Goal: Information Seeking & Learning: Learn about a topic

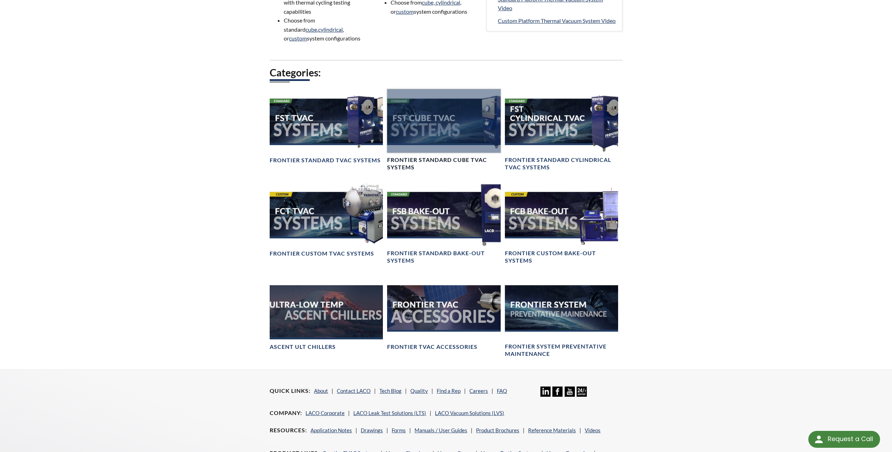
scroll to position [492, 0]
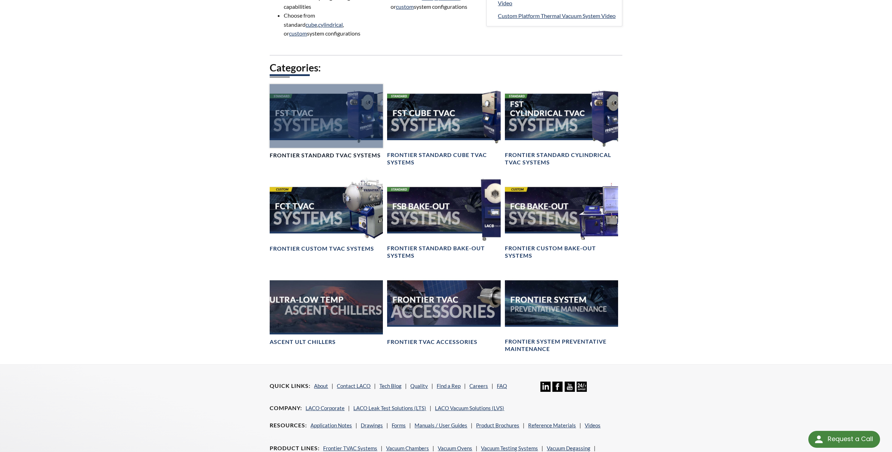
click at [360, 134] on div at bounding box center [326, 116] width 113 height 64
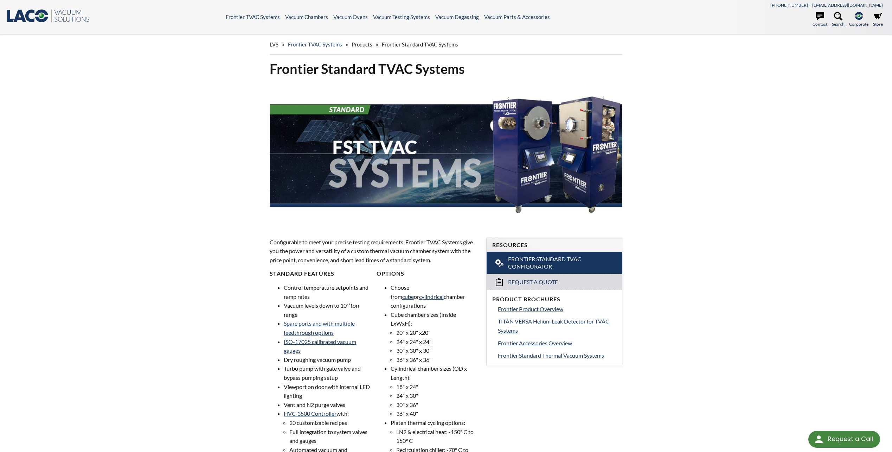
select select "Language Translate Widget"
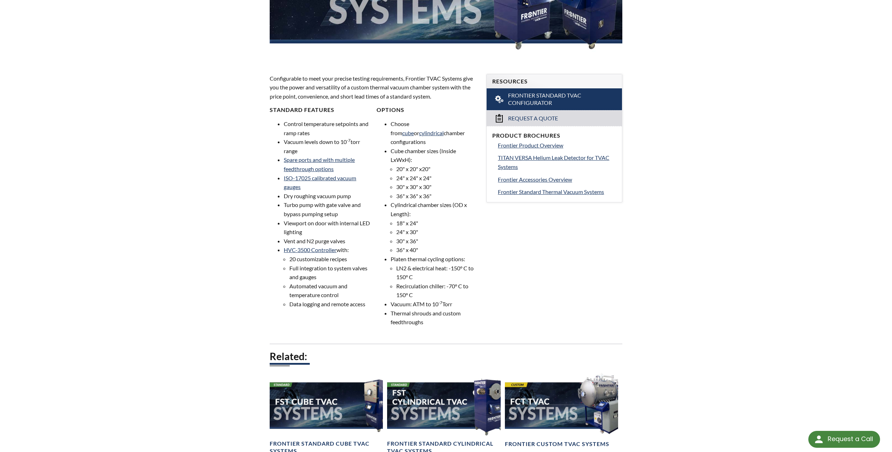
scroll to position [176, 0]
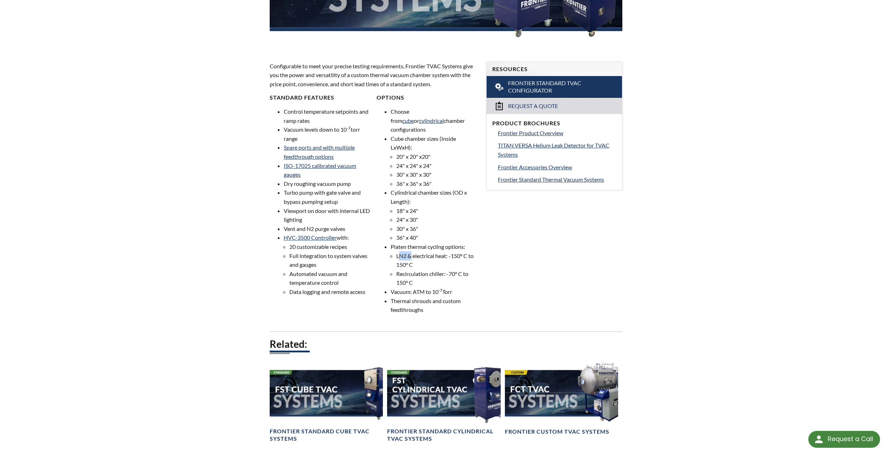
drag, startPoint x: 400, startPoint y: 247, endPoint x: 412, endPoint y: 244, distance: 12.3
click at [412, 251] on li "LN2 & electrical heat: -150° C to 150° C" at bounding box center [437, 260] width 82 height 18
drag, startPoint x: 412, startPoint y: 244, endPoint x: 430, endPoint y: 246, distance: 18.0
click at [430, 251] on li "LN2 & electrical heat: -150° C to 150° C" at bounding box center [437, 260] width 82 height 18
drag, startPoint x: 450, startPoint y: 265, endPoint x: 475, endPoint y: 261, distance: 25.5
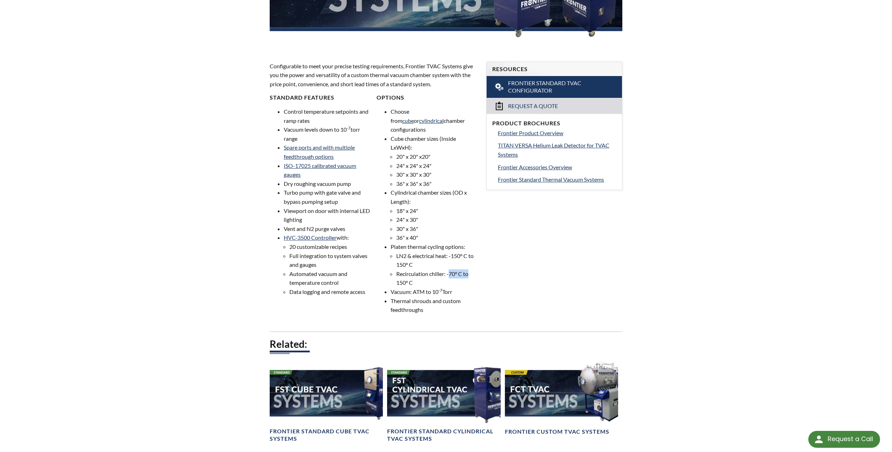
click at [475, 269] on li "Recirculation chiller: -70° C to 150° C" at bounding box center [437, 278] width 82 height 18
drag, startPoint x: 475, startPoint y: 261, endPoint x: 456, endPoint y: 265, distance: 19.0
click at [456, 269] on li "Recirculation chiller: -70° C to 150° C" at bounding box center [437, 278] width 82 height 18
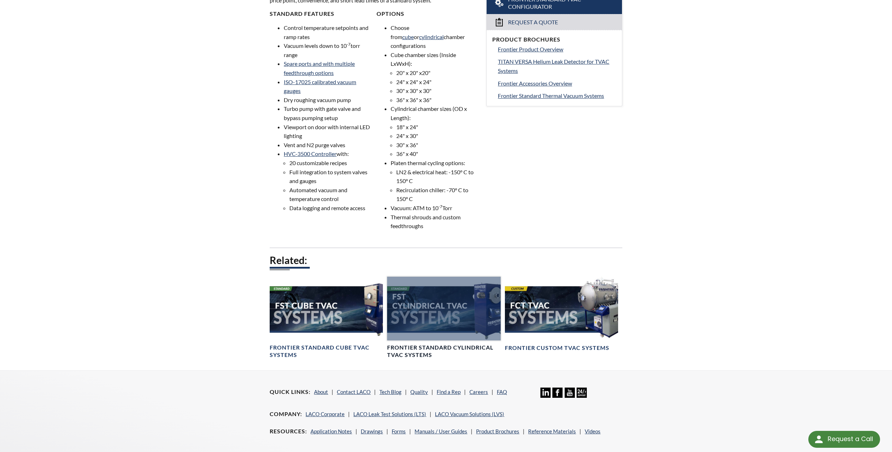
scroll to position [281, 0]
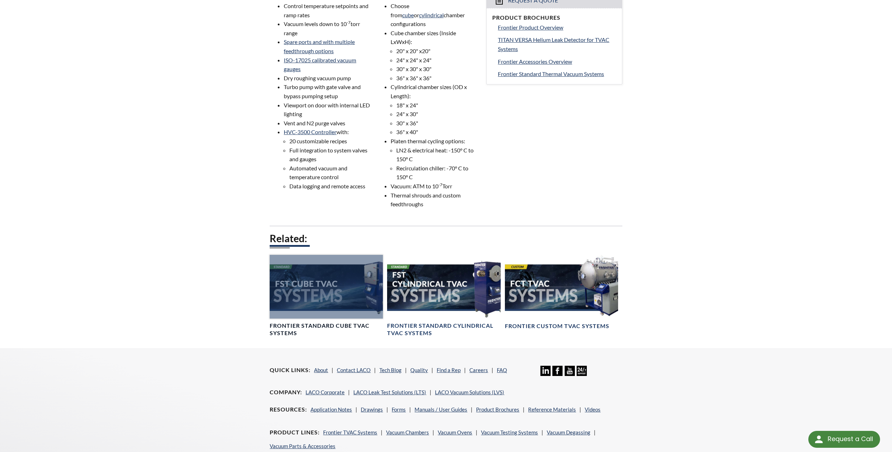
click at [292, 276] on div at bounding box center [326, 287] width 113 height 64
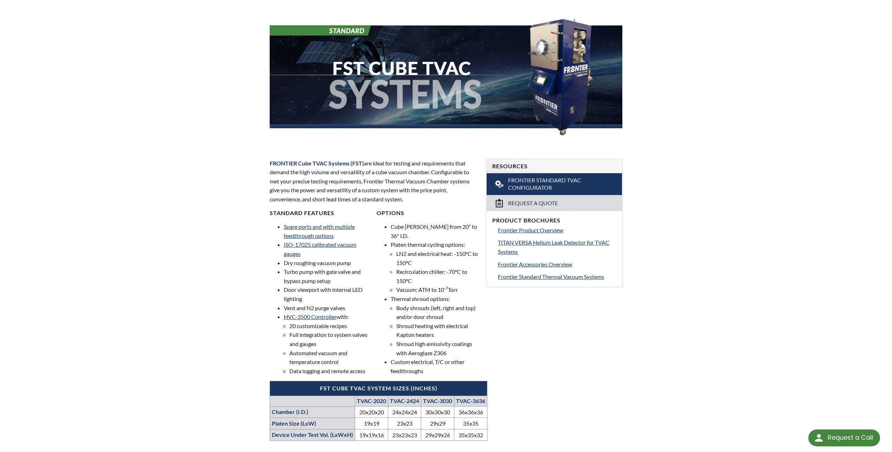
scroll to position [106, 0]
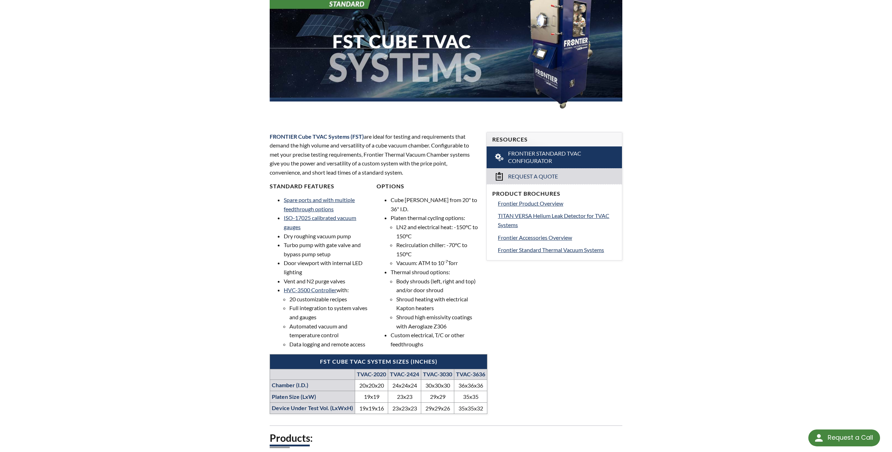
select select "Language Translate Widget"
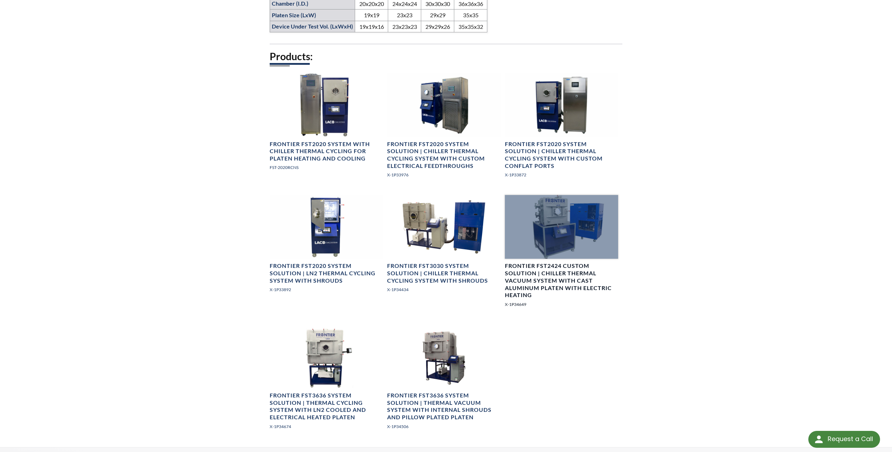
scroll to position [528, 0]
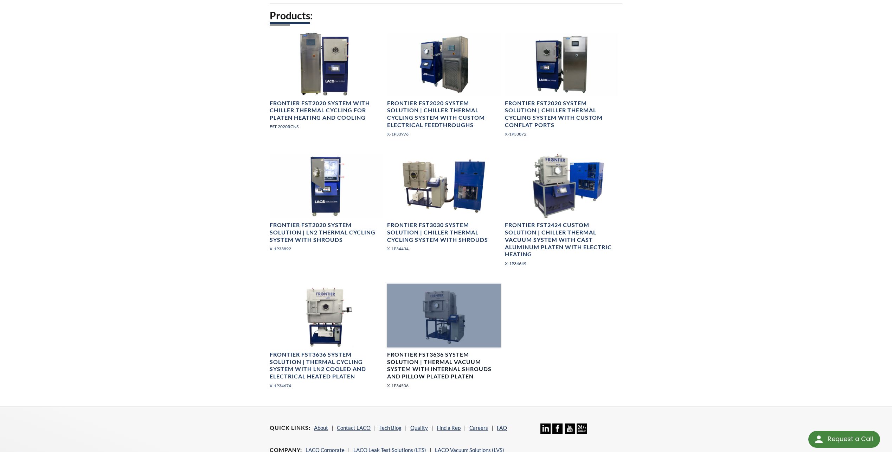
click at [435, 323] on div at bounding box center [443, 316] width 113 height 64
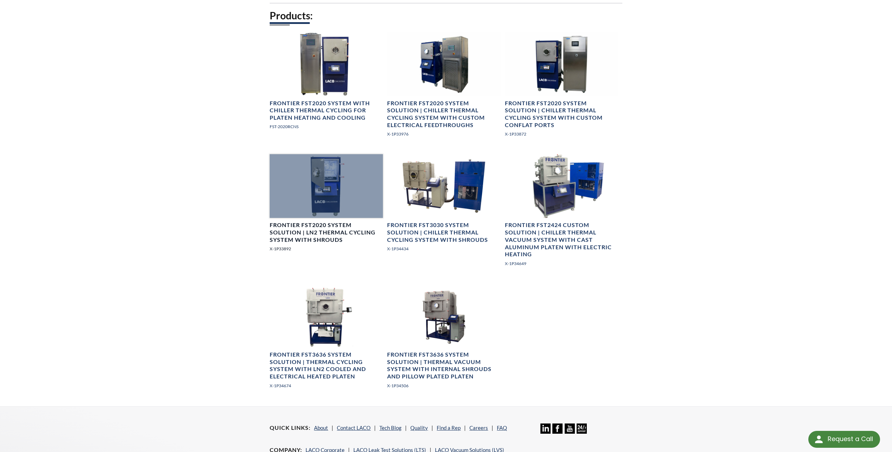
click at [319, 170] on div at bounding box center [326, 186] width 113 height 64
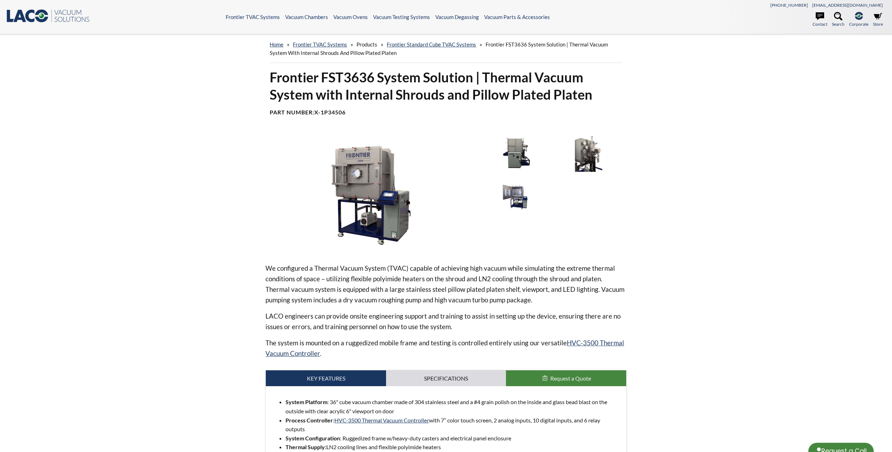
select select "Language Translate Widget"
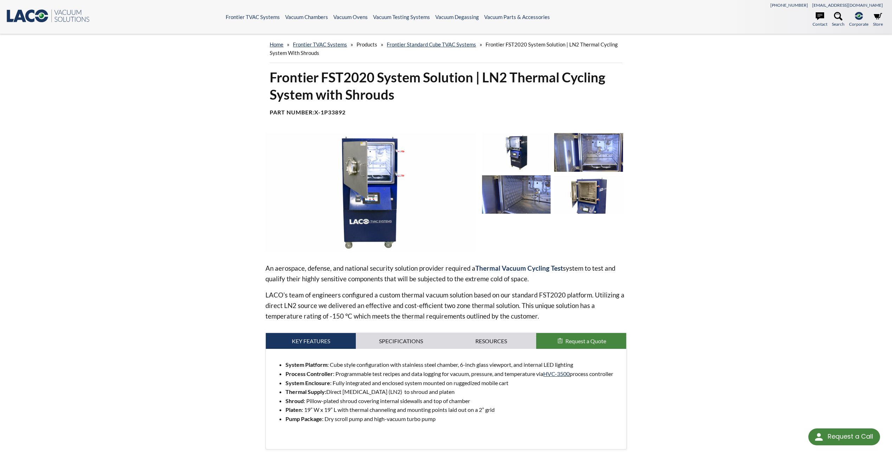
select select "Language Translate Widget"
click at [418, 44] on link "Frontier Standard Cube TVAC Systems" at bounding box center [431, 44] width 89 height 6
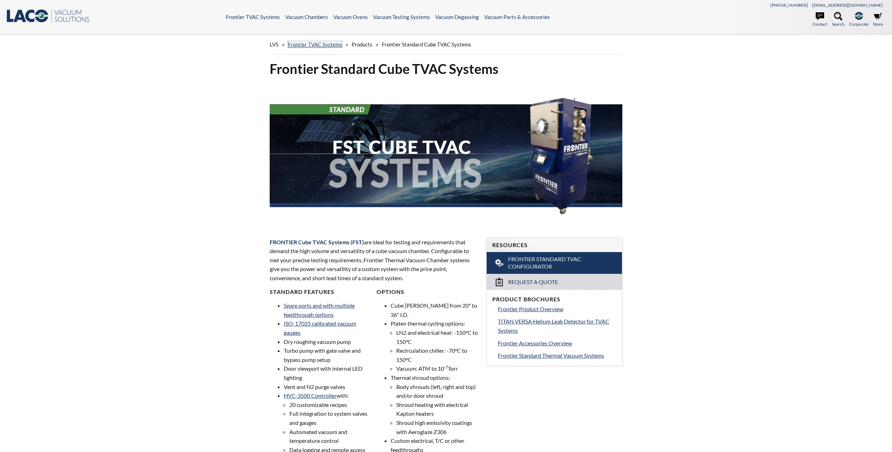
click at [318, 45] on link "Frontier TVAC Systems" at bounding box center [315, 44] width 54 height 6
select select "Language Translate Widget"
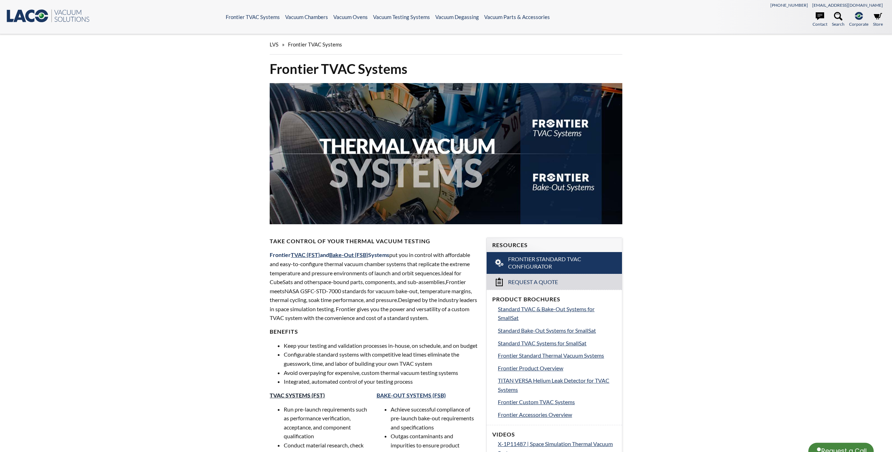
scroll to position [101, 0]
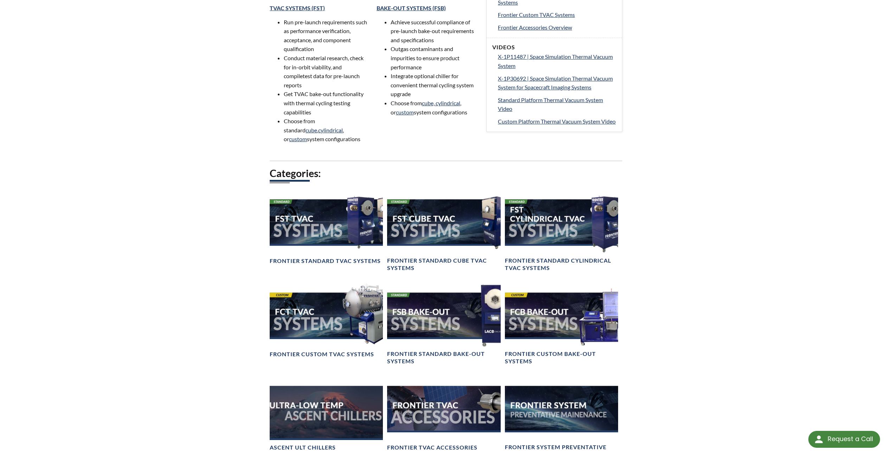
select select "Language Translate Widget"
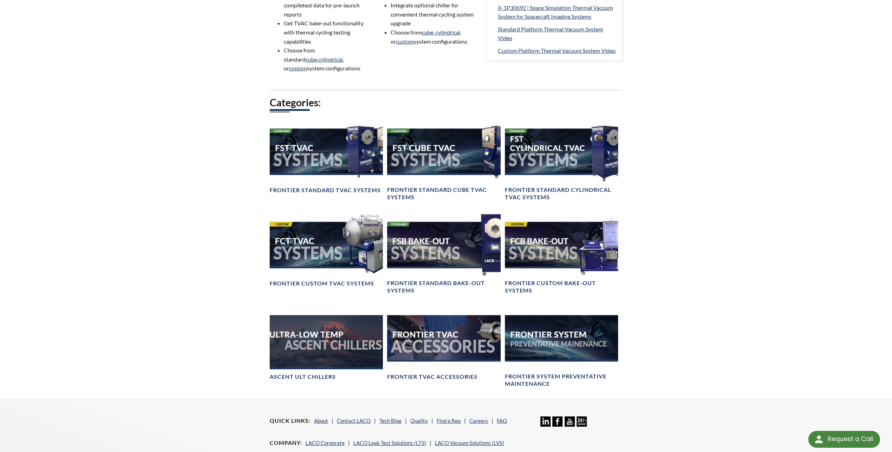
scroll to position [457, 0]
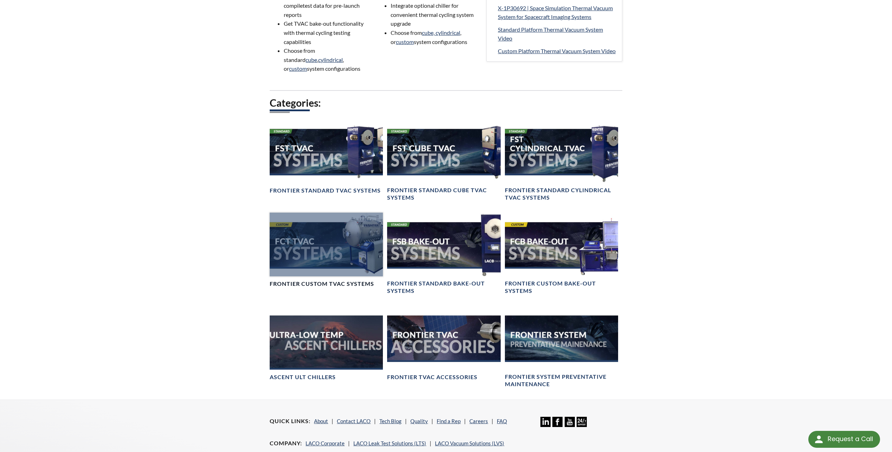
click at [326, 247] on div at bounding box center [326, 244] width 113 height 64
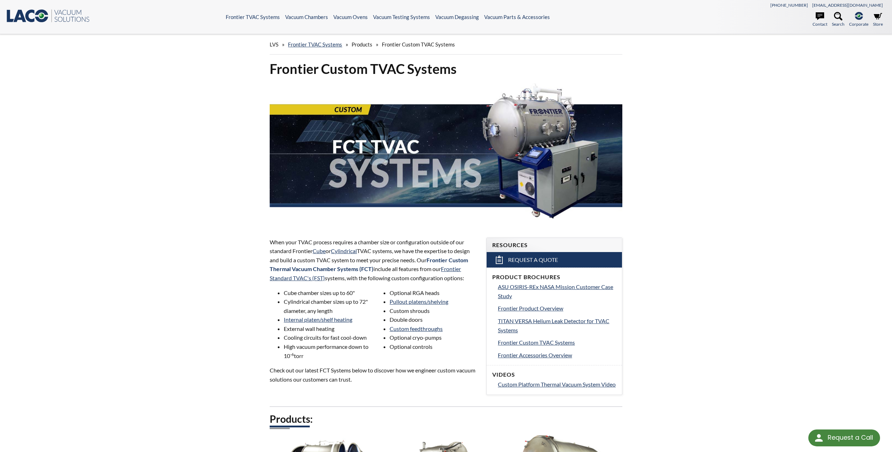
select select "Language Translate Widget"
click at [310, 43] on link "Frontier TVAC Systems" at bounding box center [315, 44] width 54 height 6
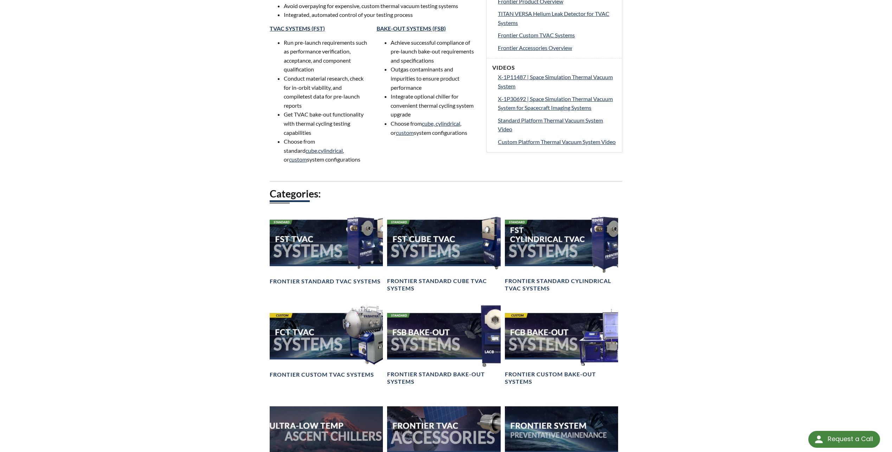
scroll to position [387, 0]
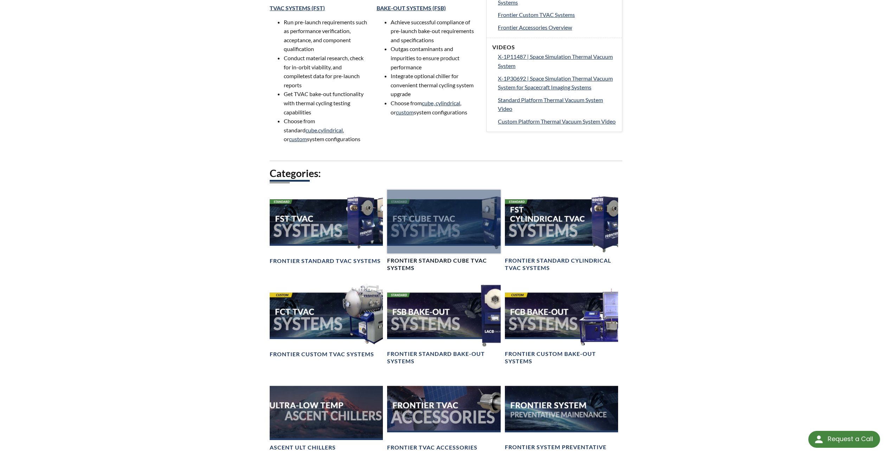
click at [464, 239] on div at bounding box center [443, 222] width 113 height 64
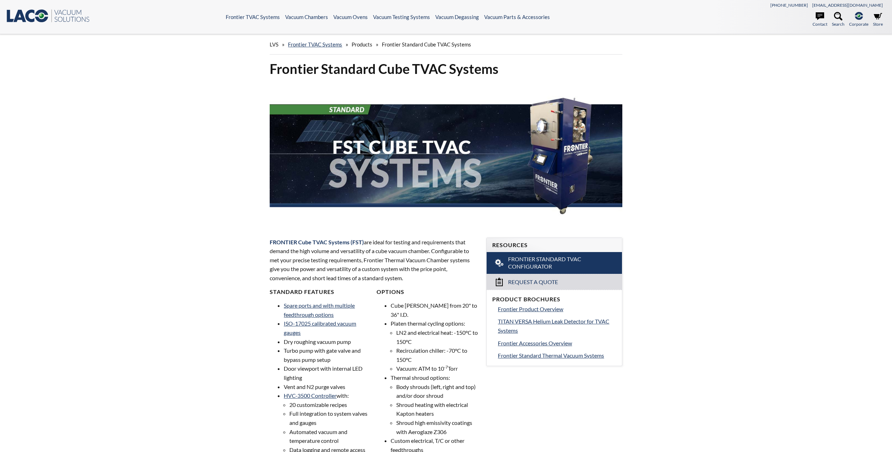
select select "Language Translate Widget"
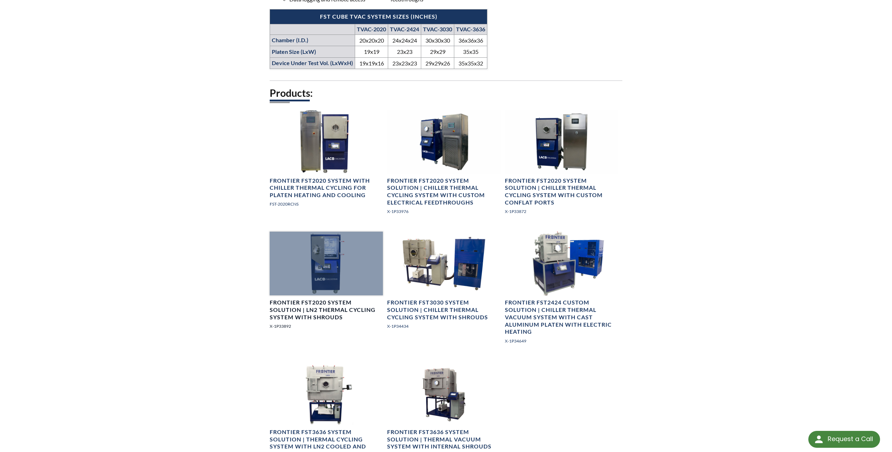
scroll to position [457, 0]
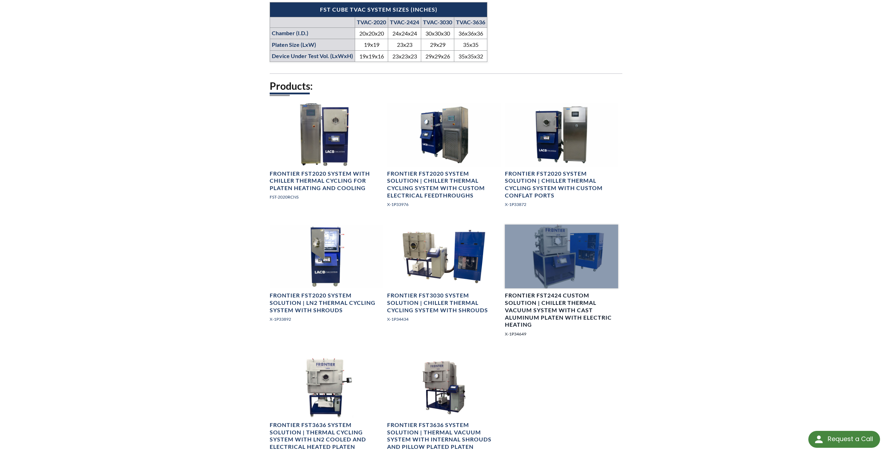
click at [575, 243] on div at bounding box center [561, 256] width 113 height 64
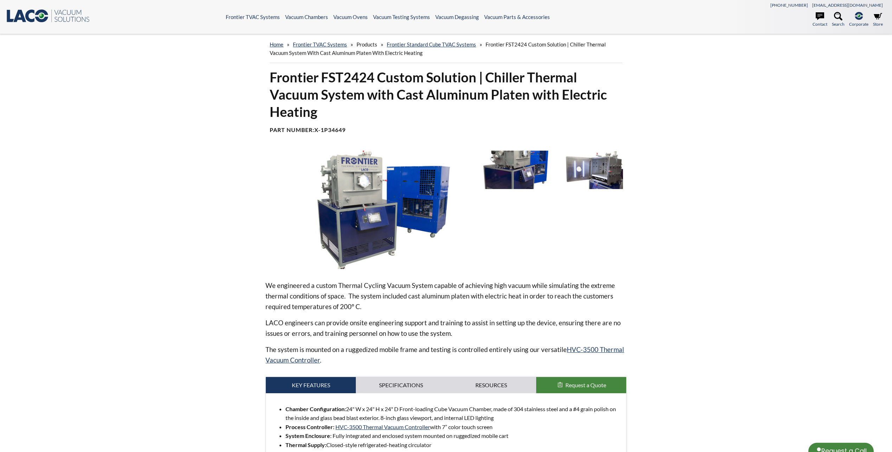
select select "Language Translate Widget"
click at [350, 199] on img at bounding box center [371, 210] width 211 height 119
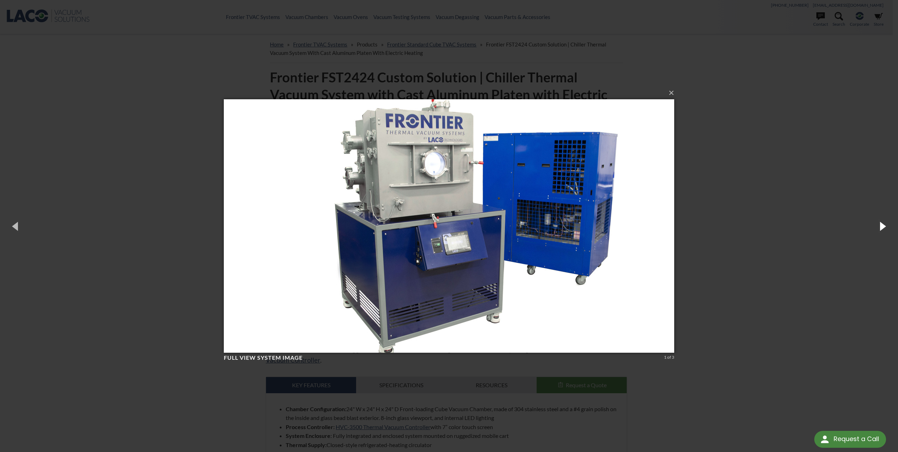
click at [879, 226] on button "button" at bounding box center [882, 225] width 32 height 39
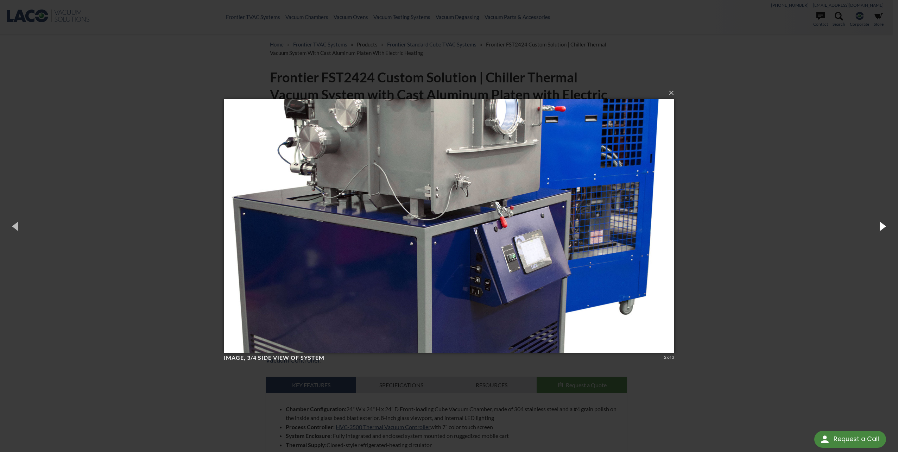
click at [879, 226] on button "button" at bounding box center [882, 225] width 32 height 39
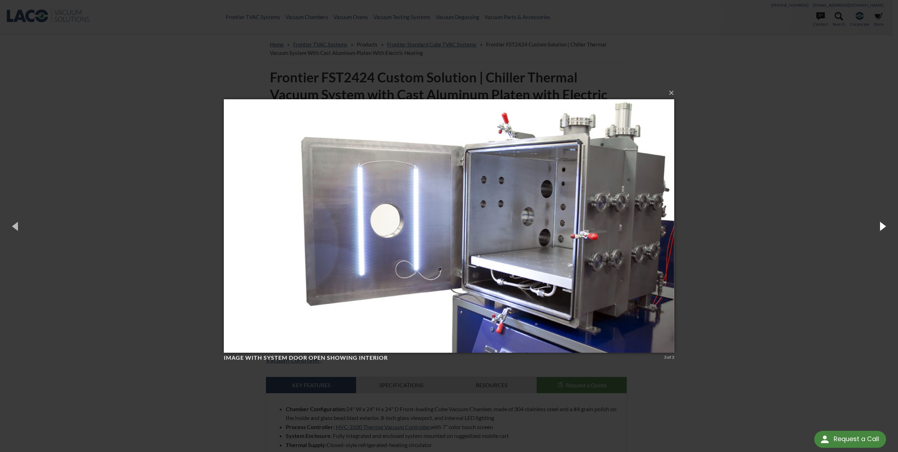
click at [879, 226] on button "button" at bounding box center [882, 225] width 32 height 39
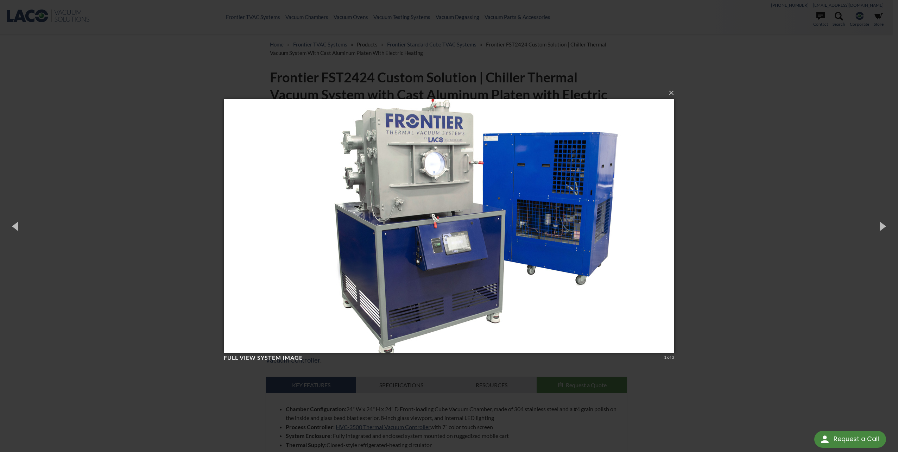
click at [774, 212] on div "× Full view system image 1 of 3 Loading..." at bounding box center [449, 226] width 898 height 452
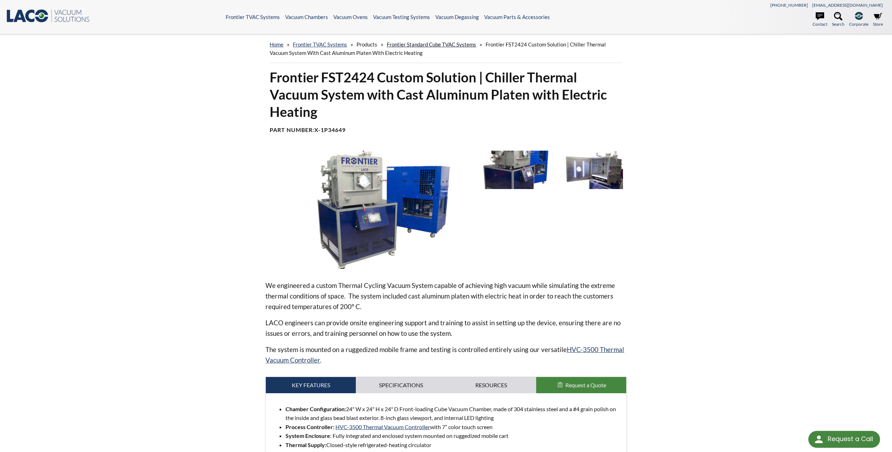
click at [440, 44] on link "Frontier Standard Cube TVAC Systems" at bounding box center [431, 44] width 89 height 6
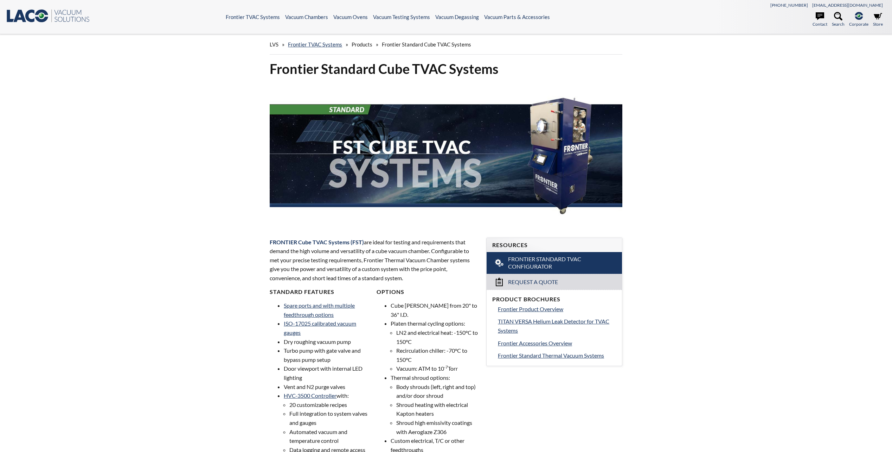
select select "Language Translate Widget"
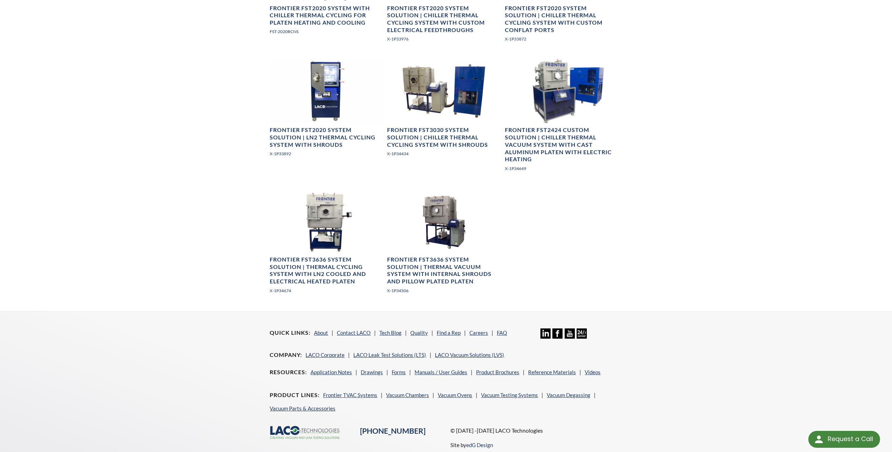
scroll to position [633, 0]
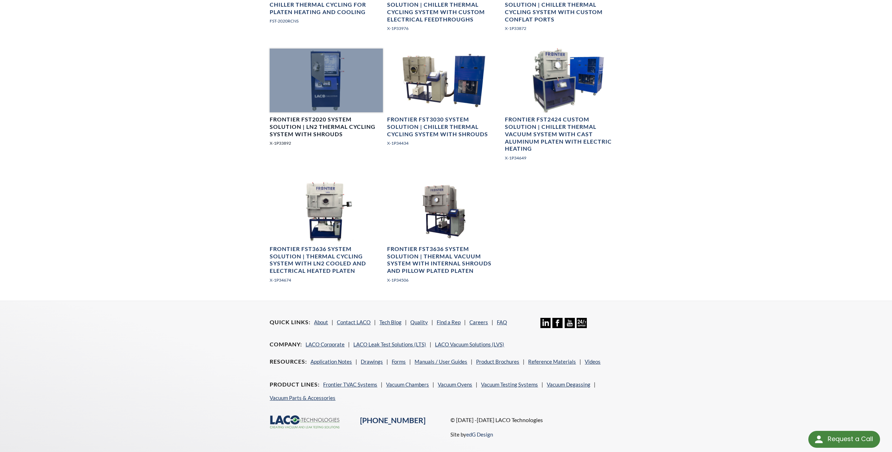
click at [312, 91] on div at bounding box center [326, 81] width 113 height 64
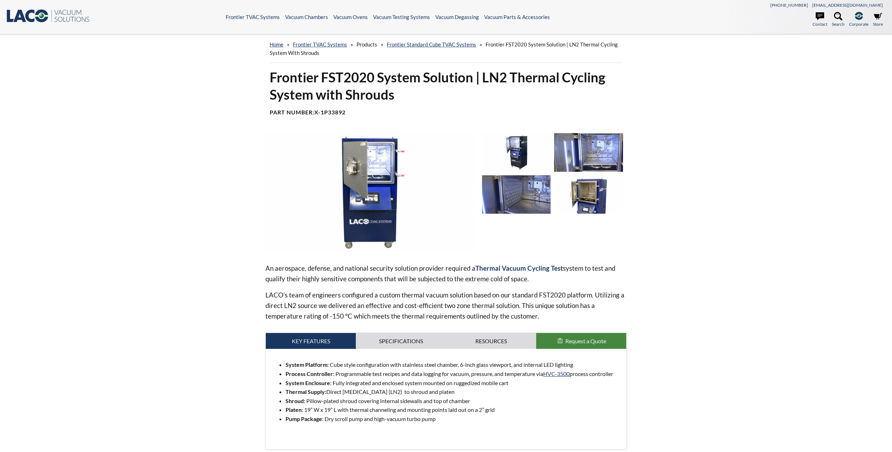
select select "Language Translate Widget"
click at [417, 43] on link "Frontier Standard Cube TVAC Systems" at bounding box center [431, 44] width 89 height 6
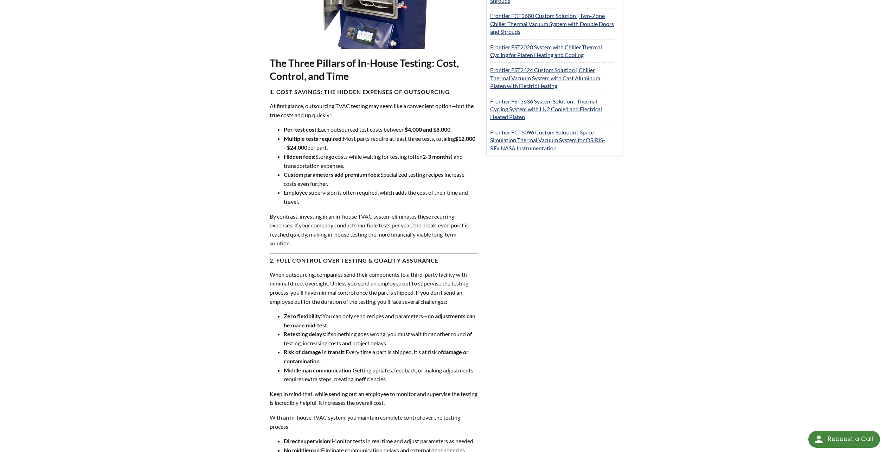
scroll to position [563, 0]
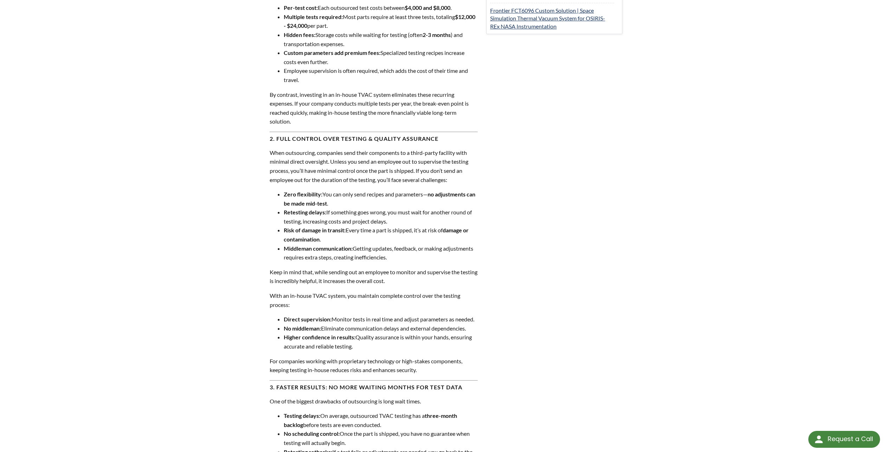
click at [650, 120] on div "< Back to Tech Blog Home Why In-House TVAC Testing is the Smart Choice for Your…" at bounding box center [446, 204] width 450 height 1465
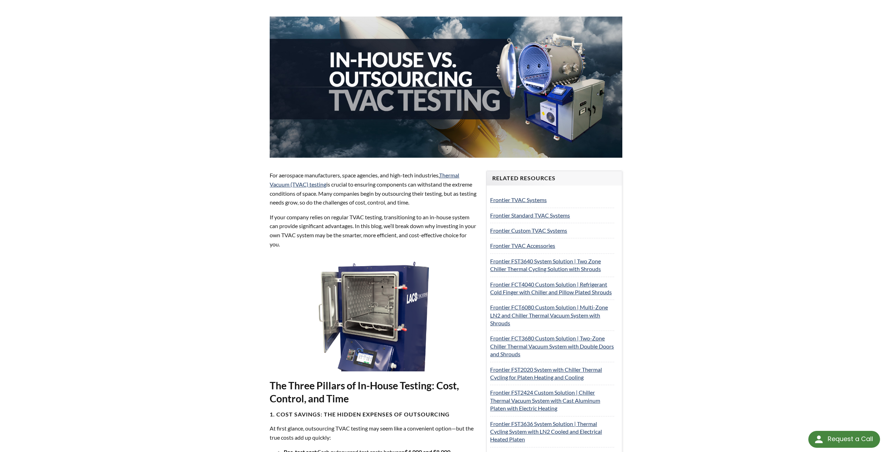
scroll to position [431, 0]
